Goal: Check status

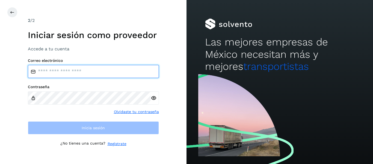
click at [123, 68] on input "email" at bounding box center [93, 71] width 131 height 13
type input "**********"
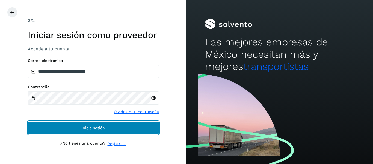
click at [106, 127] on button "Inicia sesión" at bounding box center [93, 127] width 131 height 13
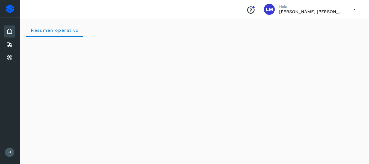
click at [355, 8] on icon at bounding box center [354, 9] width 11 height 11
click at [356, 9] on div at bounding box center [184, 82] width 369 height 164
click at [356, 10] on icon at bounding box center [354, 9] width 11 height 11
drag, startPoint x: 361, startPoint y: 54, endPoint x: 364, endPoint y: 80, distance: 25.4
click at [364, 80] on div at bounding box center [184, 82] width 369 height 164
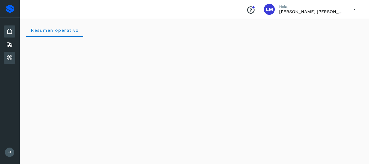
click at [10, 59] on icon at bounding box center [9, 57] width 7 height 7
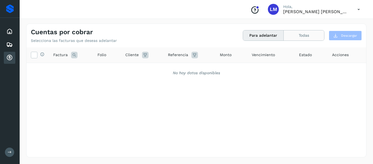
click at [303, 35] on button "Todas" at bounding box center [304, 35] width 40 height 10
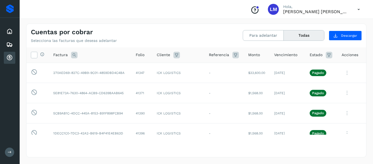
click at [283, 54] on span "Vencimiento" at bounding box center [285, 55] width 23 height 6
click at [315, 53] on span "Estado" at bounding box center [316, 55] width 13 height 6
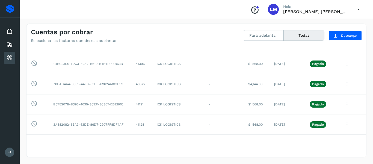
scroll to position [66, 0]
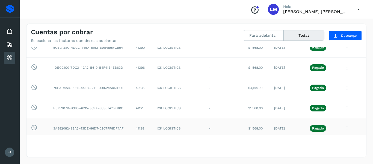
click at [317, 128] on p "Pagado" at bounding box center [318, 128] width 12 height 4
click at [343, 110] on icon at bounding box center [347, 108] width 11 height 11
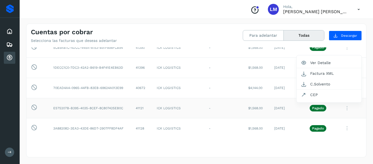
scroll to position [91, 0]
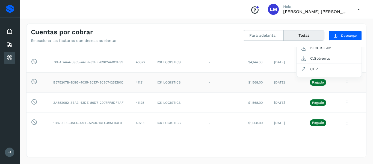
click at [365, 50] on div at bounding box center [186, 82] width 373 height 164
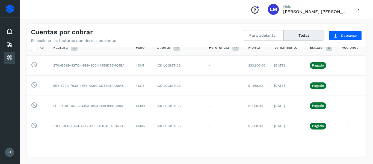
scroll to position [0, 0]
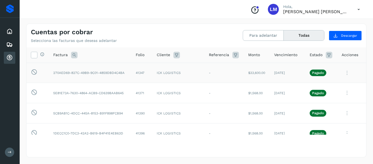
click at [342, 72] on icon at bounding box center [347, 72] width 11 height 11
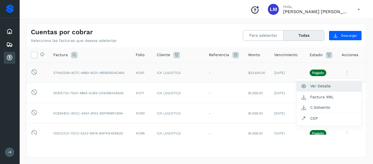
click at [320, 87] on button "Ver Detalle" at bounding box center [329, 86] width 65 height 11
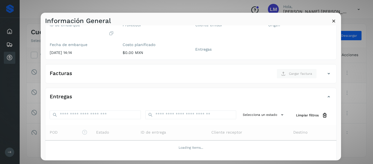
scroll to position [73, 0]
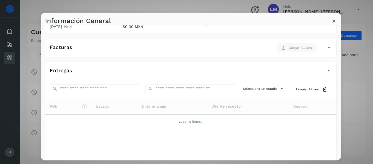
click at [334, 21] on icon at bounding box center [334, 21] width 6 height 6
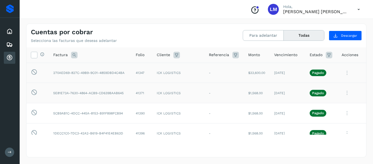
click at [343, 94] on icon at bounding box center [347, 92] width 11 height 11
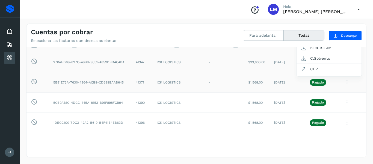
drag, startPoint x: 365, startPoint y: 55, endPoint x: 365, endPoint y: 48, distance: 7.4
click at [365, 48] on div at bounding box center [186, 82] width 373 height 164
click at [343, 102] on icon at bounding box center [347, 102] width 11 height 11
click at [343, 123] on div at bounding box center [186, 82] width 373 height 164
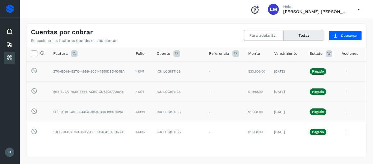
scroll to position [0, 0]
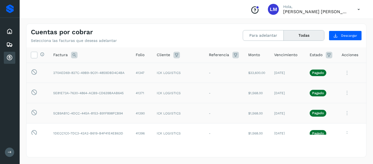
click at [364, 135] on div "Selecciona todas las facturas disponibles para adelanto Factura Folio Cliente R…" at bounding box center [197, 101] width 340 height 109
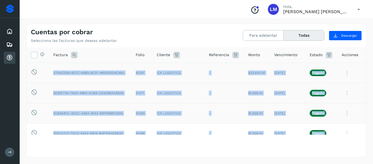
click at [364, 135] on div "Selecciona todas las facturas disponibles para adelanto Factura Folio Cliente R…" at bounding box center [197, 101] width 340 height 109
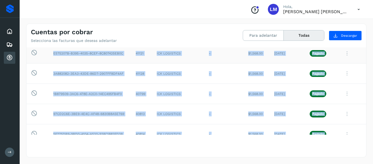
scroll to position [131, 0]
